Goal: Obtain resource: Download file/media

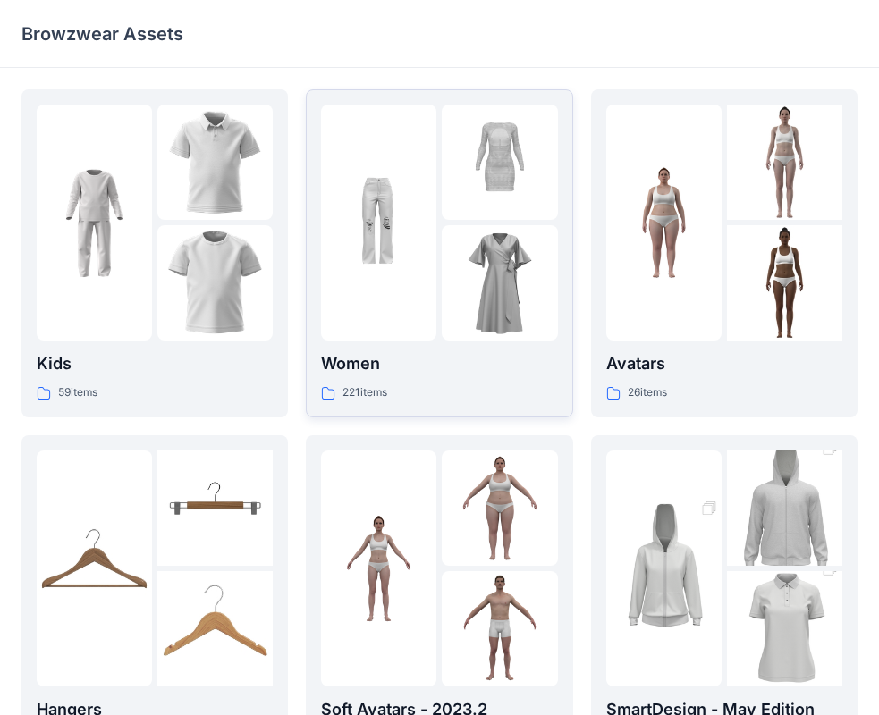
click at [435, 380] on div "Women 221 items" at bounding box center [439, 376] width 236 height 51
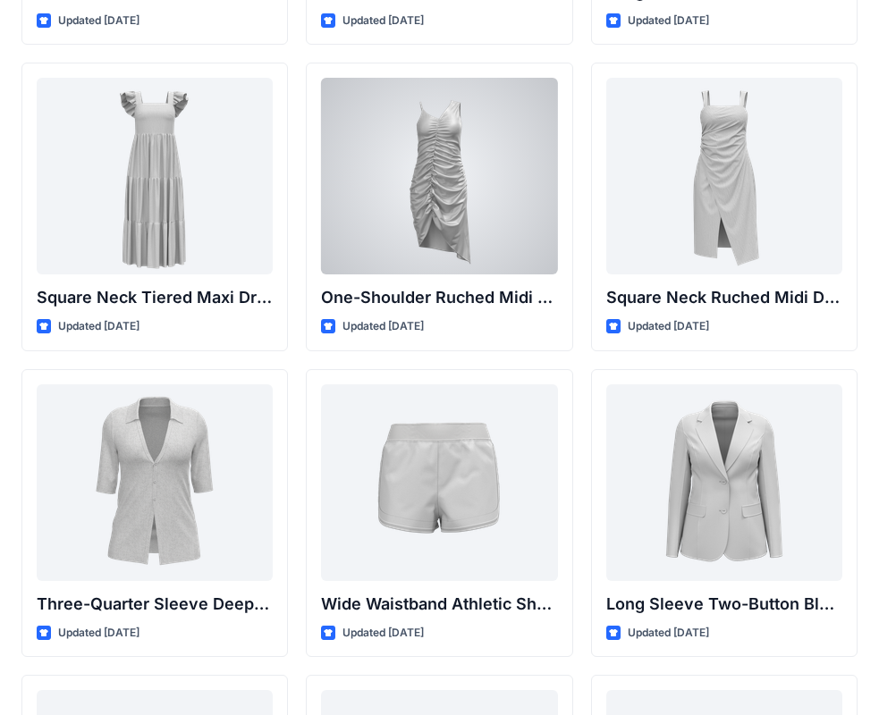
scroll to position [715, 0]
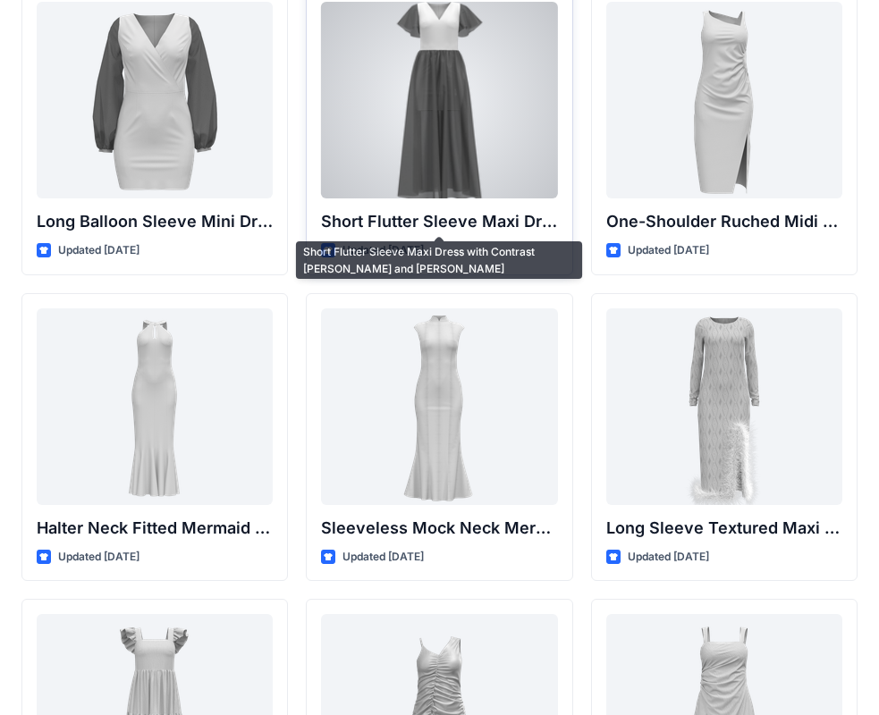
click at [501, 202] on div "Short Flutter Sleeve Maxi Dress with Contrast Bodice and Sheer Overlay Updated …" at bounding box center [439, 131] width 266 height 289
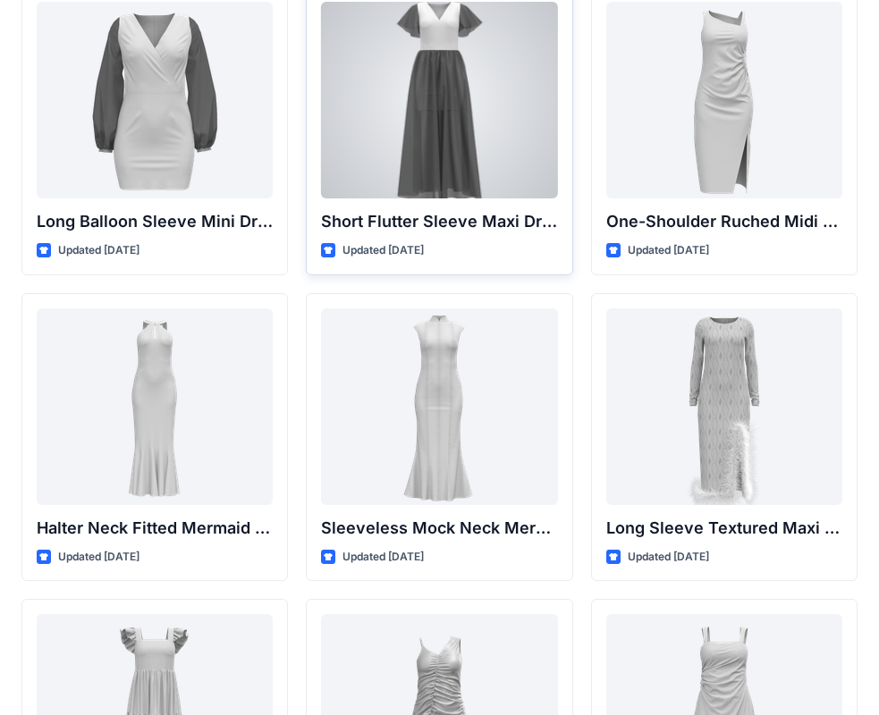
click at [485, 114] on div at bounding box center [439, 100] width 236 height 197
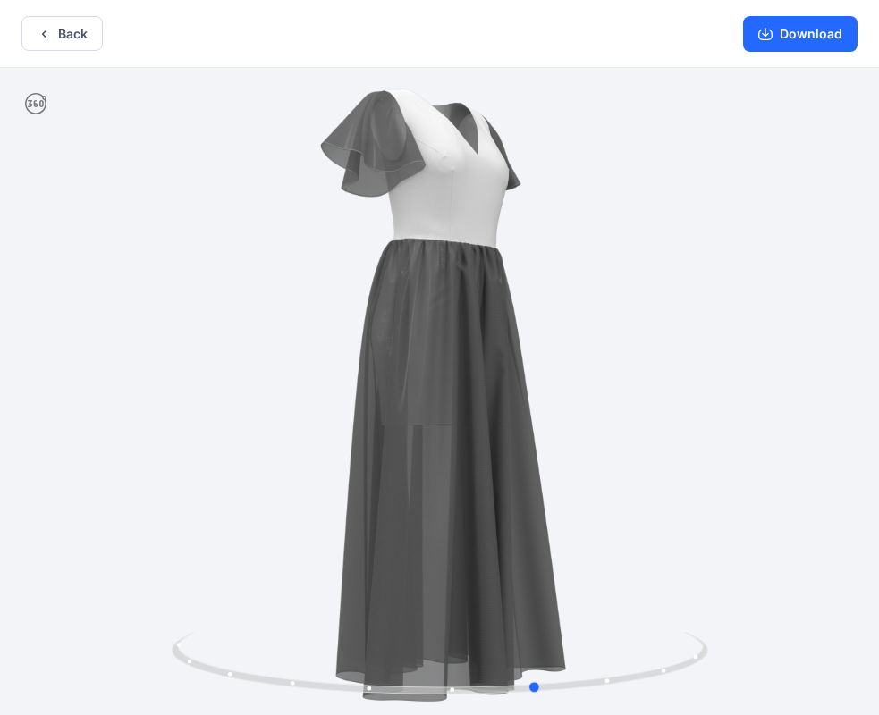
drag, startPoint x: 492, startPoint y: 696, endPoint x: 53, endPoint y: 443, distance: 506.7
click at [53, 443] on div at bounding box center [439, 393] width 879 height 651
click at [61, 36] on button "Back" at bounding box center [61, 33] width 81 height 35
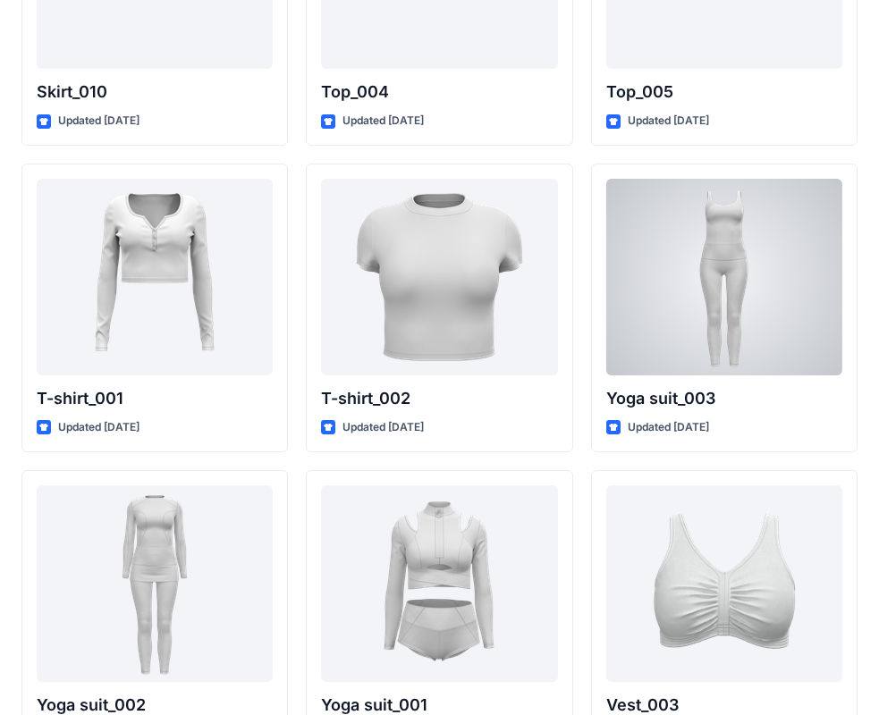
scroll to position [9421, 0]
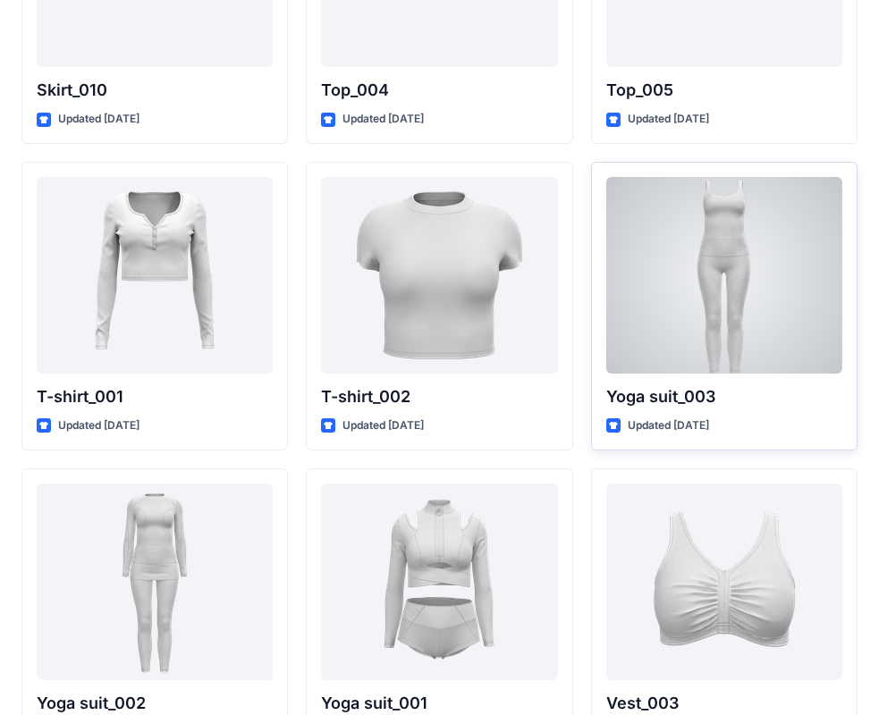
click at [796, 249] on div at bounding box center [724, 275] width 236 height 197
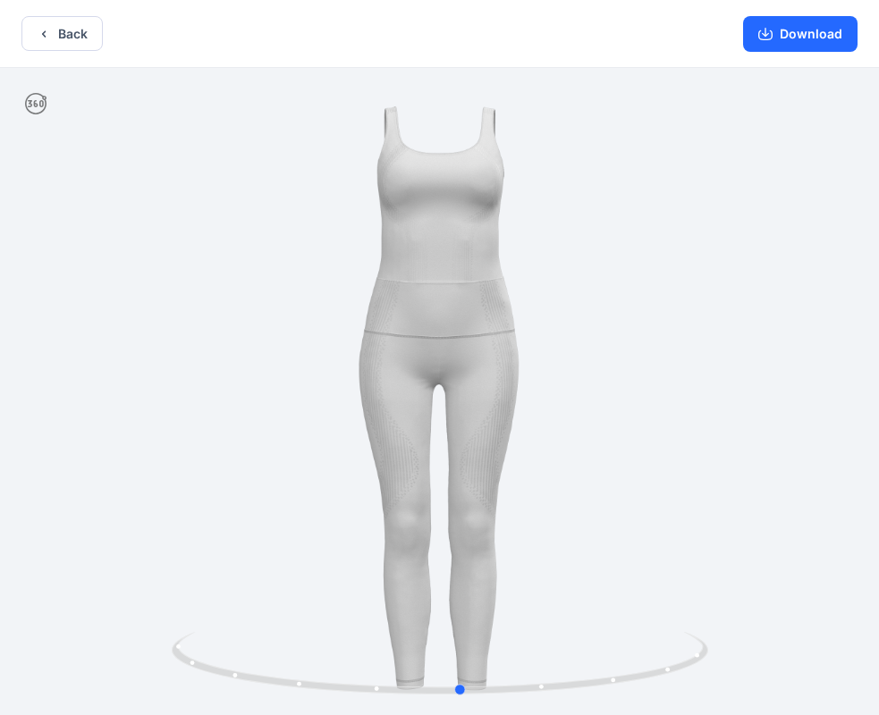
drag, startPoint x: 621, startPoint y: 448, endPoint x: 643, endPoint y: 434, distance: 25.8
click at [643, 434] on div at bounding box center [439, 393] width 879 height 651
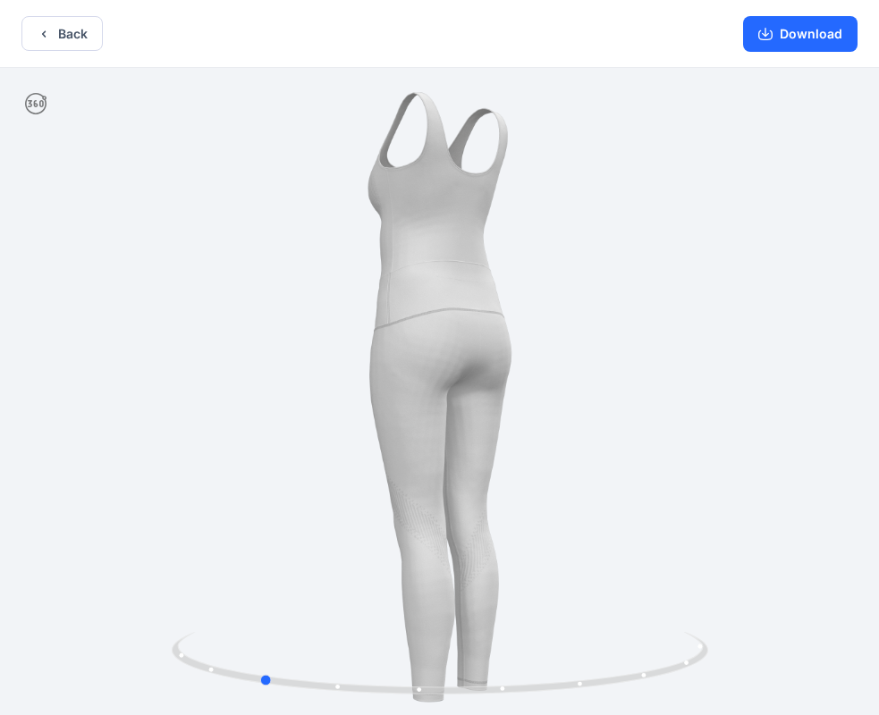
drag, startPoint x: 721, startPoint y: 401, endPoint x: 519, endPoint y: 445, distance: 206.9
click at [519, 445] on div at bounding box center [439, 393] width 879 height 651
click at [51, 35] on button "Back" at bounding box center [61, 33] width 81 height 35
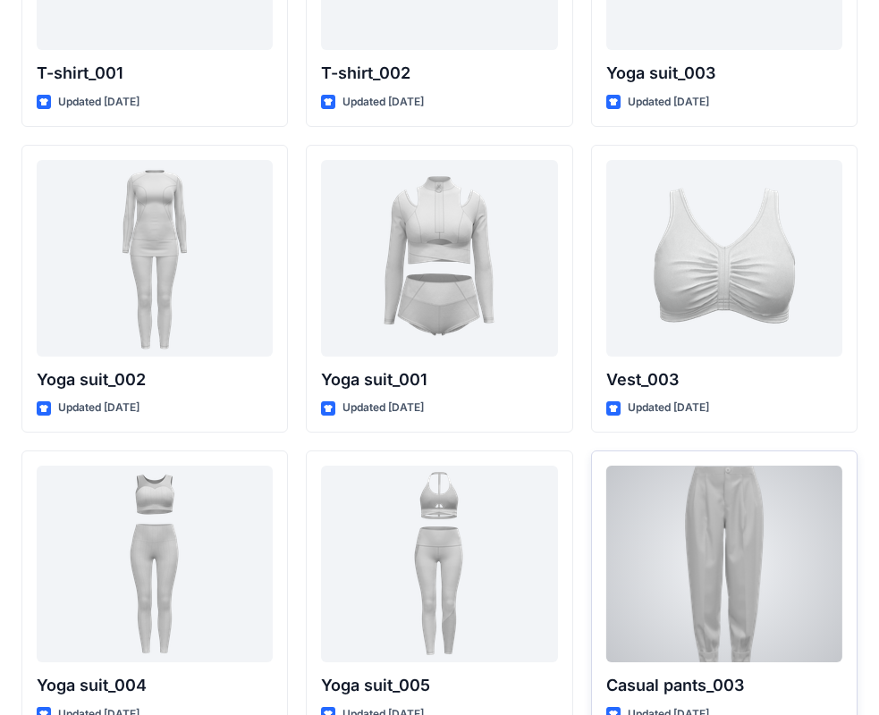
scroll to position [9600, 0]
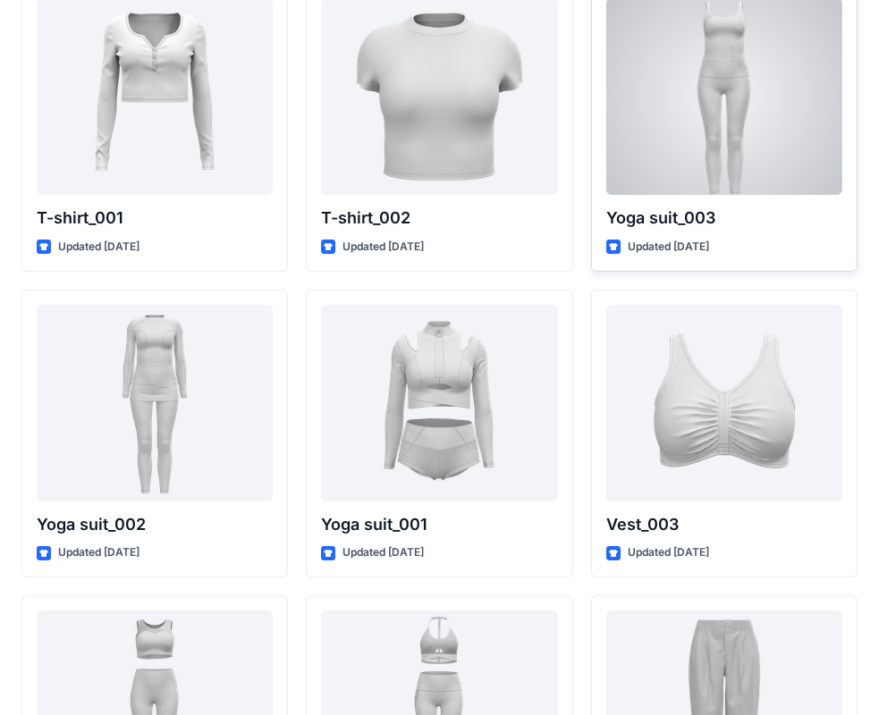
click at [775, 139] on div at bounding box center [724, 96] width 236 height 197
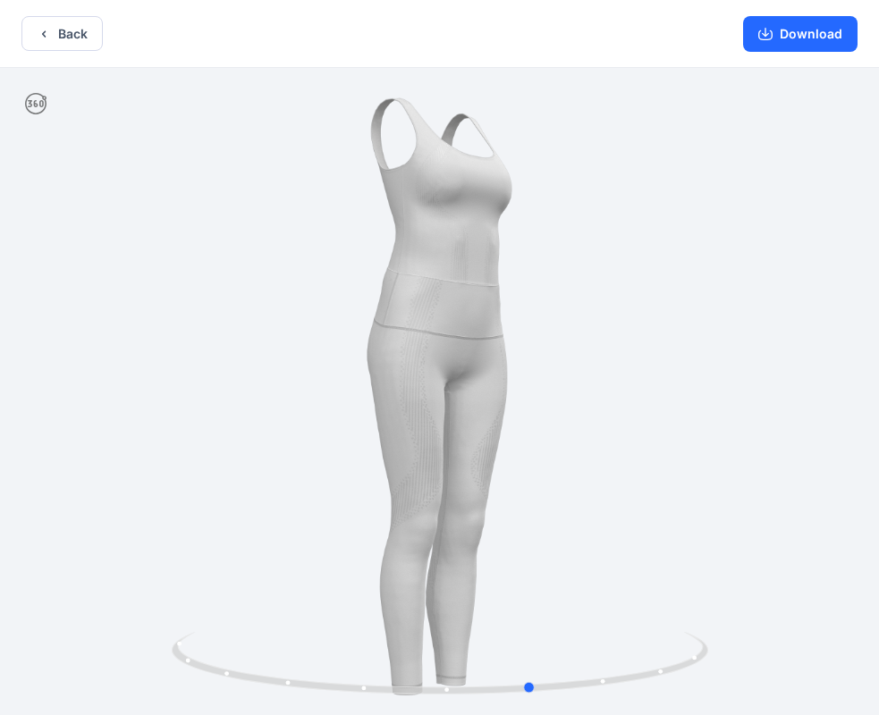
drag, startPoint x: 579, startPoint y: 430, endPoint x: 672, endPoint y: 341, distance: 129.0
click at [672, 341] on div at bounding box center [439, 393] width 879 height 651
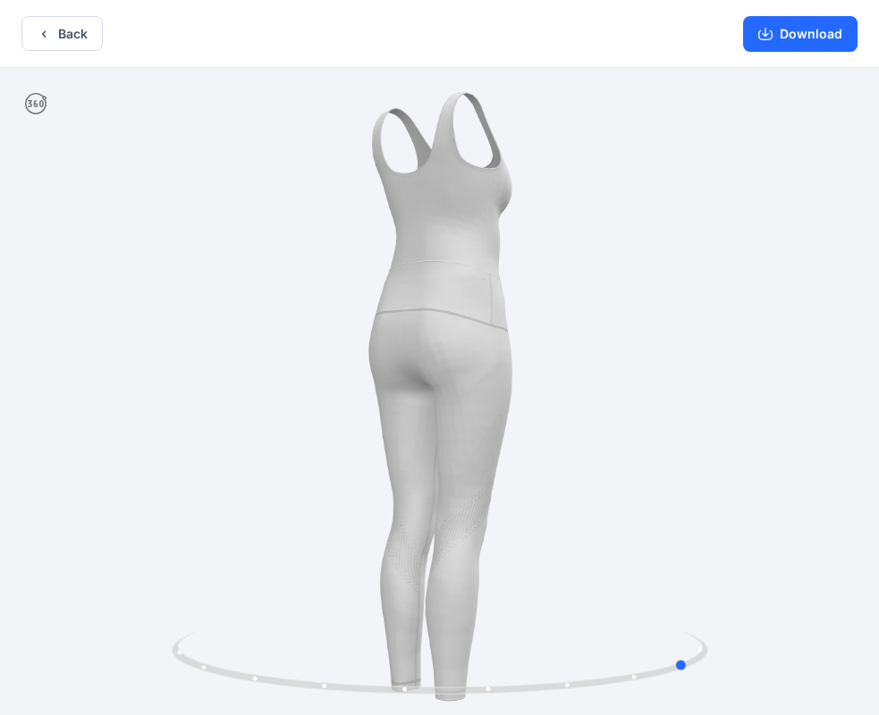
drag, startPoint x: 657, startPoint y: 383, endPoint x: 206, endPoint y: 146, distance: 509.9
click at [278, 355] on div at bounding box center [439, 393] width 879 height 651
click at [64, 26] on button "Back" at bounding box center [61, 33] width 81 height 35
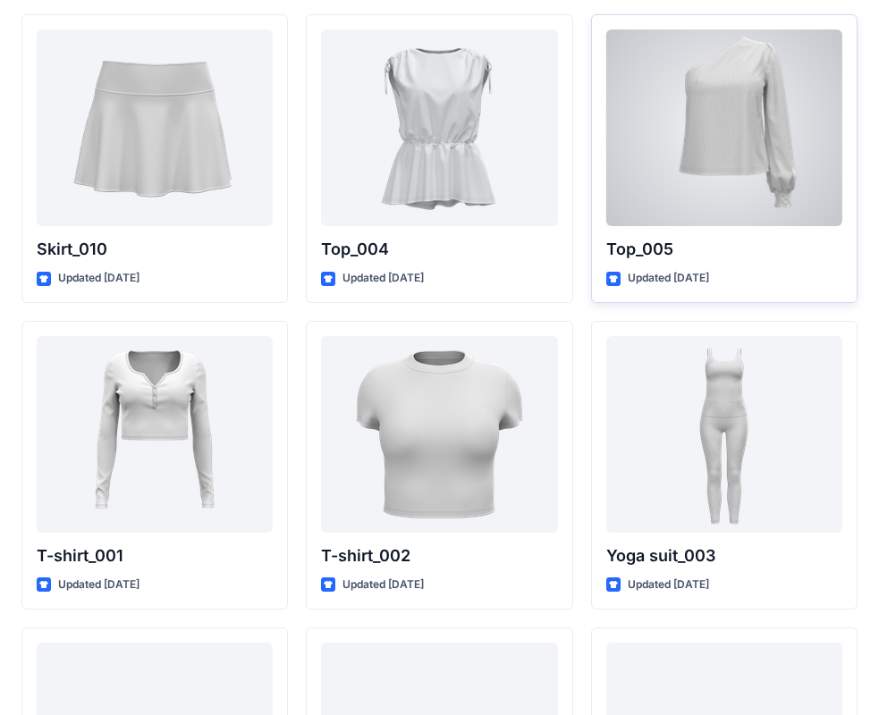
scroll to position [9263, 0]
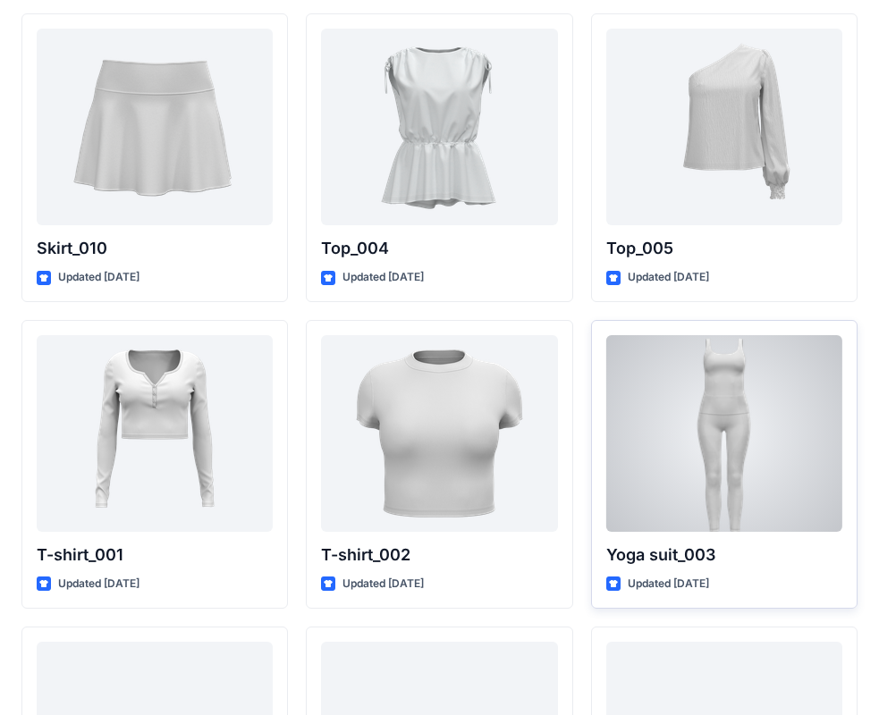
click at [793, 455] on div at bounding box center [724, 433] width 236 height 197
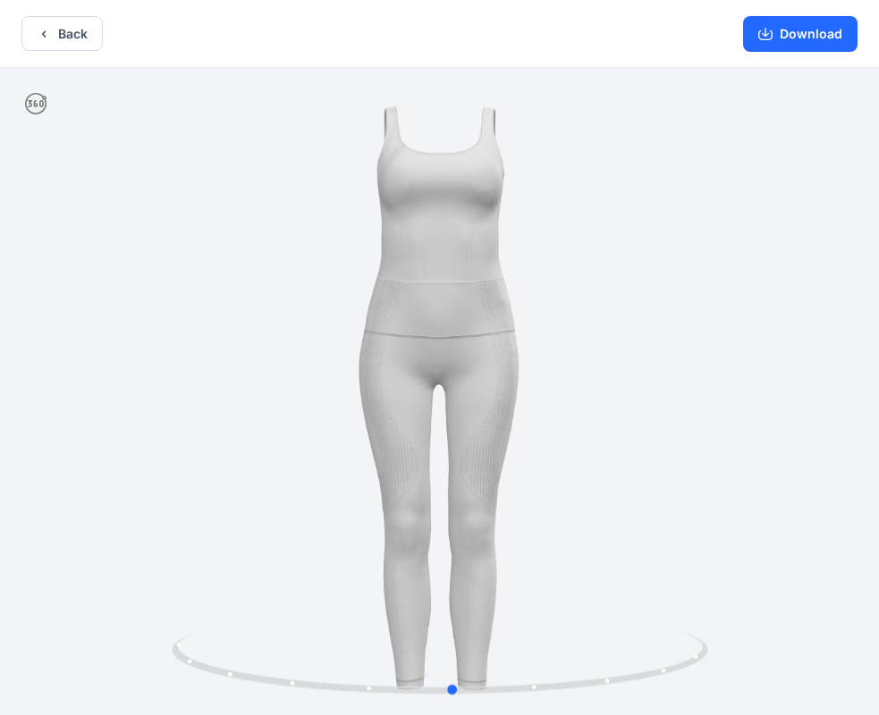
drag, startPoint x: 578, startPoint y: 386, endPoint x: 337, endPoint y: 283, distance: 261.6
click at [55, 362] on div at bounding box center [439, 393] width 879 height 651
click at [839, 30] on button "Download" at bounding box center [800, 34] width 114 height 36
drag, startPoint x: 552, startPoint y: 679, endPoint x: 5, endPoint y: 597, distance: 552.4
click at [5, 597] on div at bounding box center [439, 393] width 879 height 651
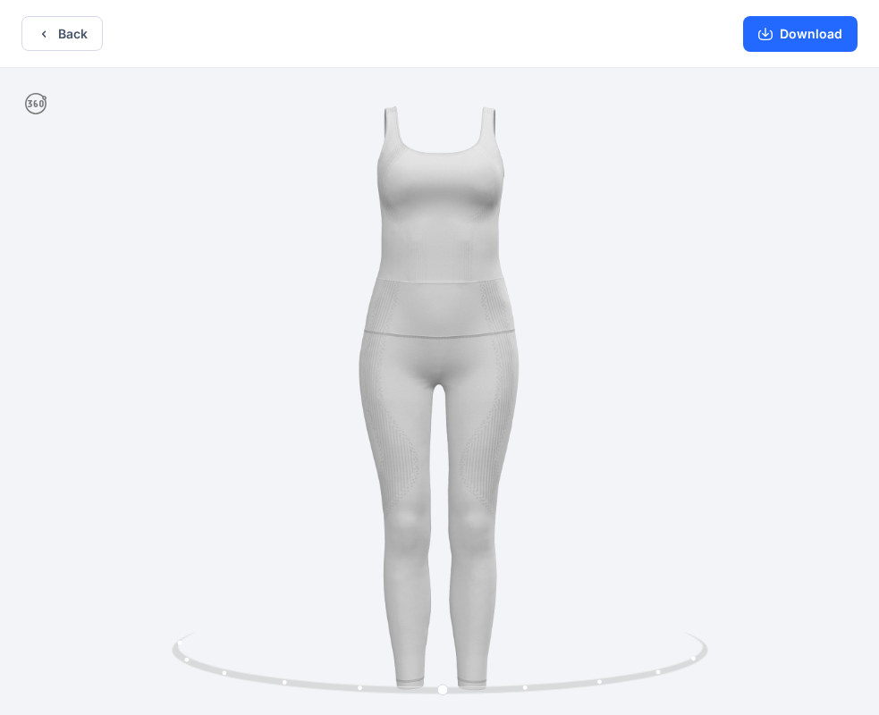
click at [376, 502] on div at bounding box center [439, 393] width 879 height 651
click at [4, 49] on div "Back Download" at bounding box center [439, 34] width 879 height 68
click at [94, 32] on button "Back" at bounding box center [61, 33] width 81 height 35
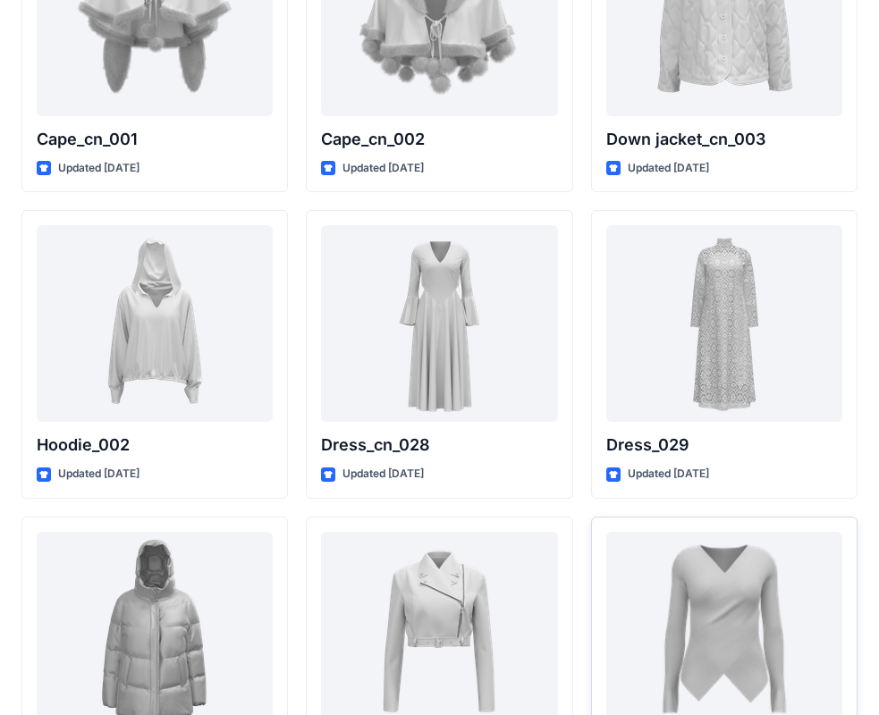
scroll to position [11498, 0]
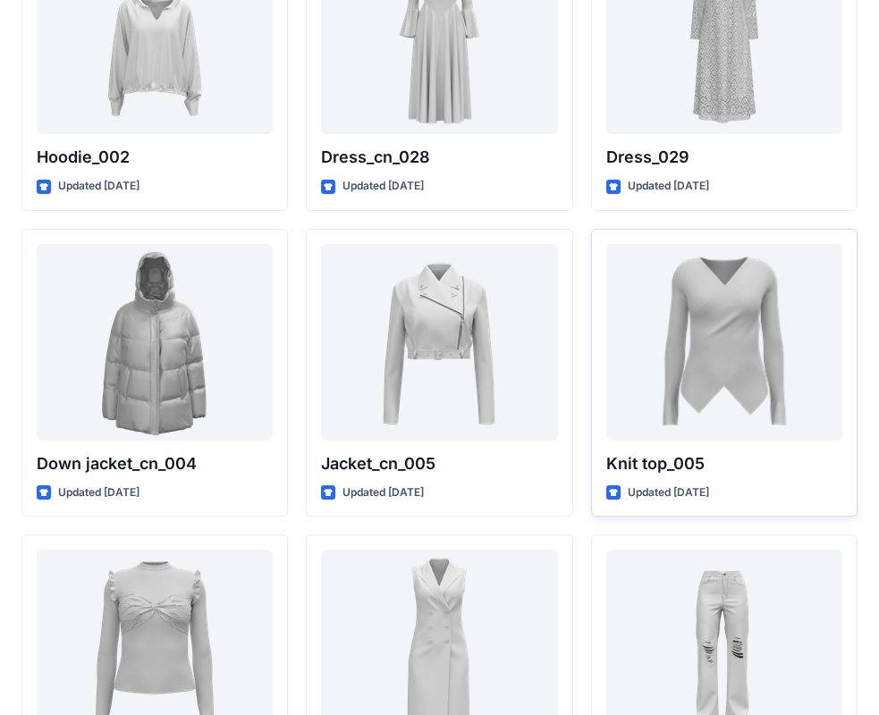
drag, startPoint x: 139, startPoint y: 714, endPoint x: 603, endPoint y: 287, distance: 630.2
click at [603, 287] on div "Knit top_005 Updated [DATE]" at bounding box center [724, 373] width 266 height 289
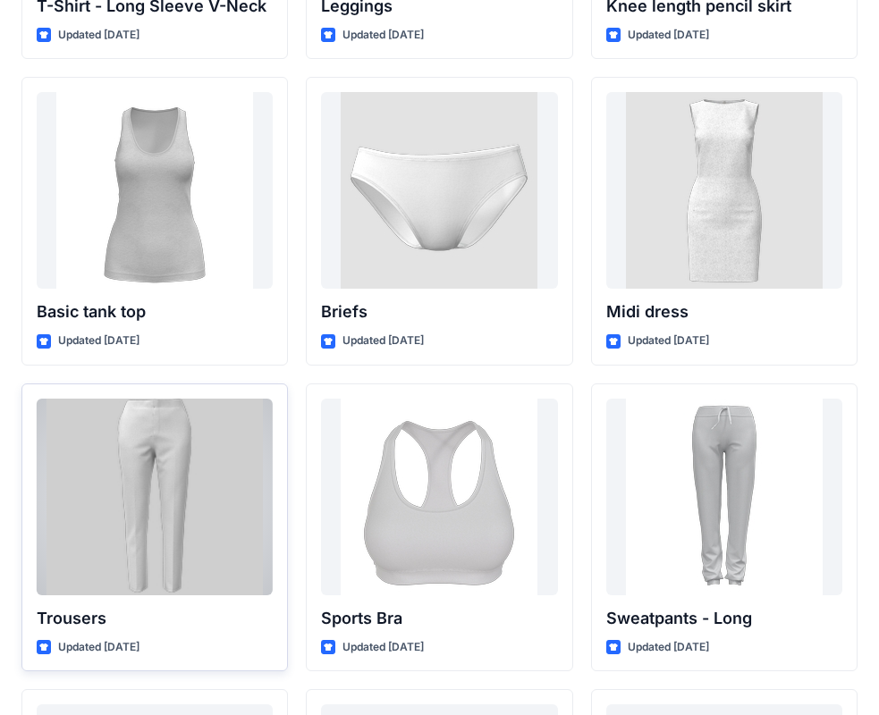
scroll to position [14717, 0]
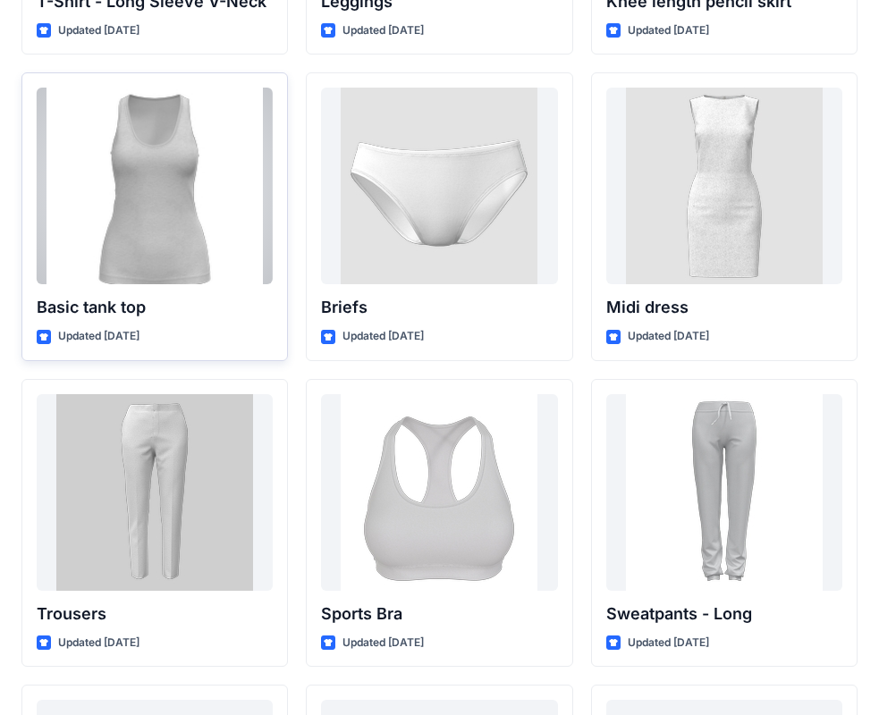
click at [169, 223] on div at bounding box center [155, 186] width 236 height 197
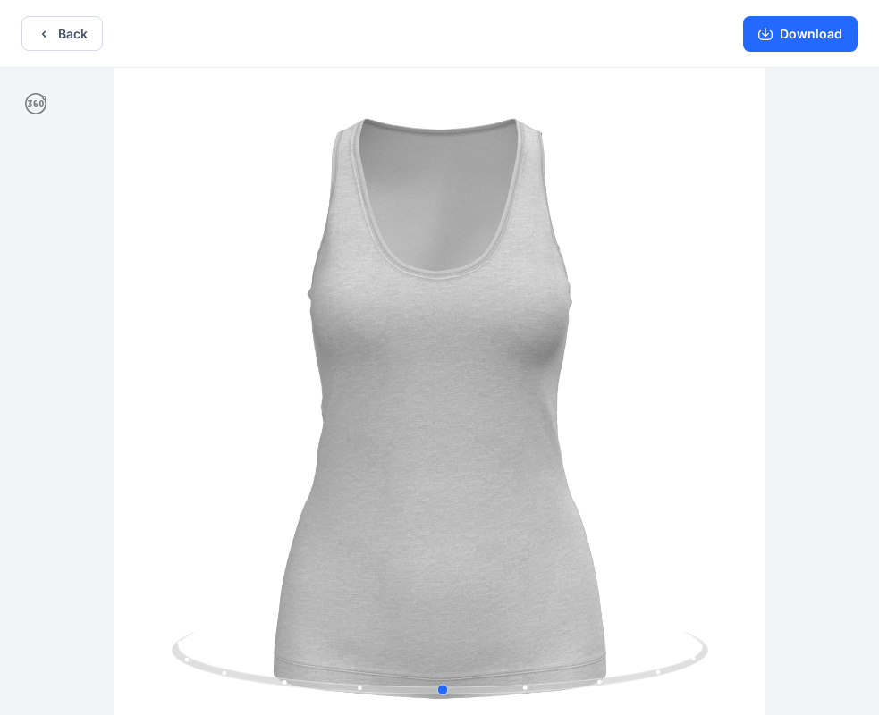
drag, startPoint x: 705, startPoint y: 417, endPoint x: 709, endPoint y: 370, distance: 46.6
click at [709, 370] on div at bounding box center [439, 393] width 879 height 651
click at [81, 34] on button "Back" at bounding box center [61, 33] width 81 height 35
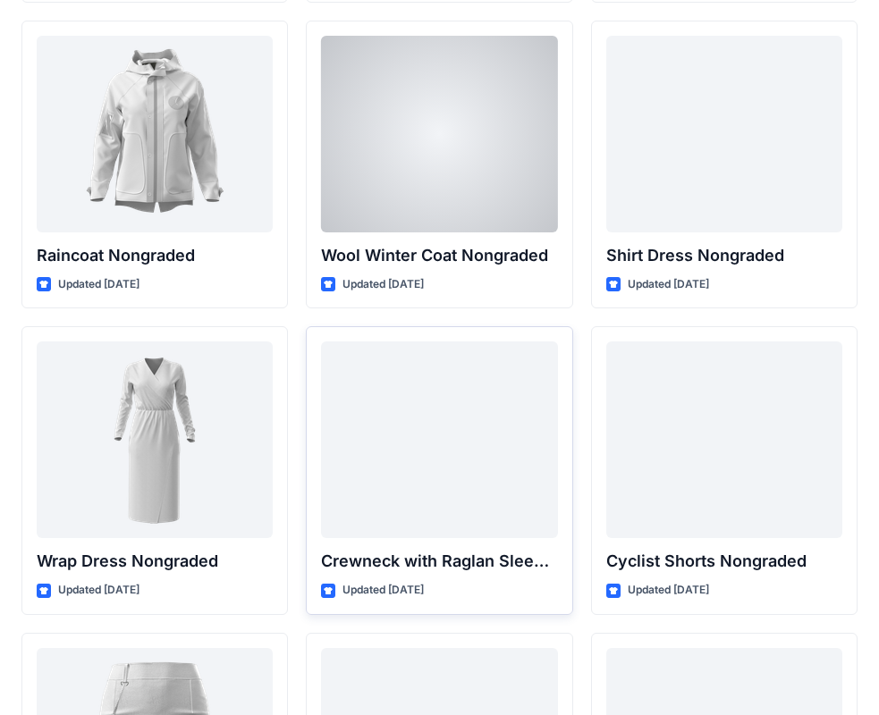
scroll to position [15790, 0]
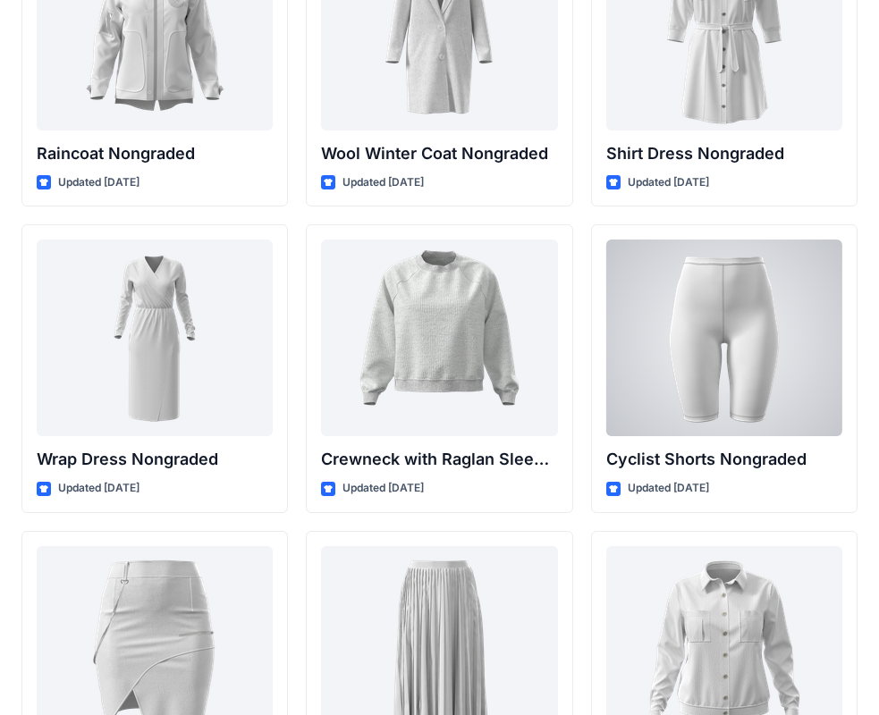
click at [742, 395] on div at bounding box center [724, 338] width 236 height 197
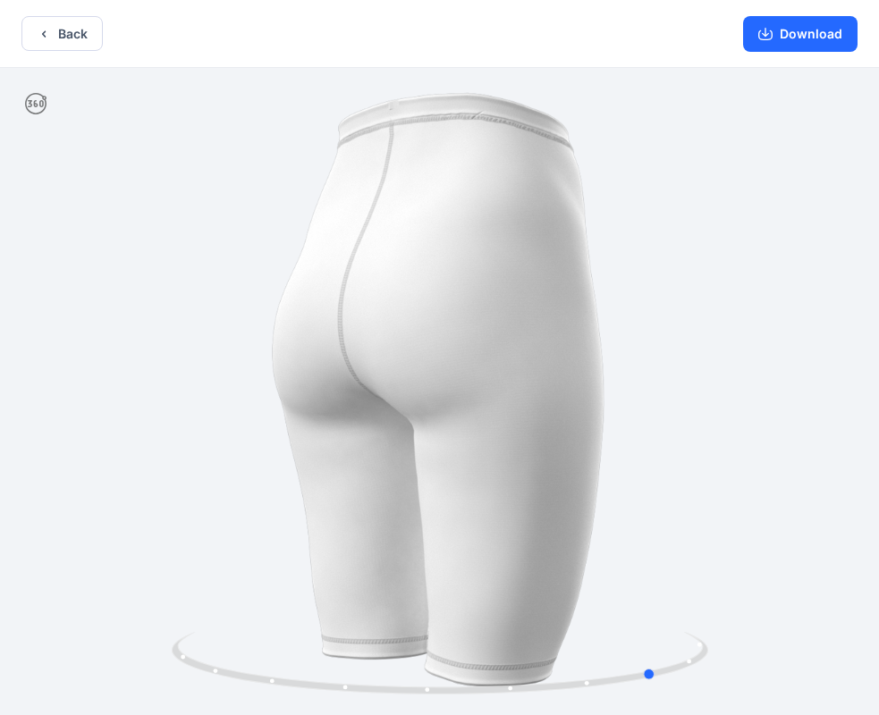
drag, startPoint x: 510, startPoint y: 688, endPoint x: 1252, endPoint y: 488, distance: 768.4
click at [879, 488] on html "Back Download Version History" at bounding box center [439, 359] width 879 height 719
click at [823, 33] on button "Download" at bounding box center [800, 34] width 114 height 36
